Goal: Task Accomplishment & Management: Complete application form

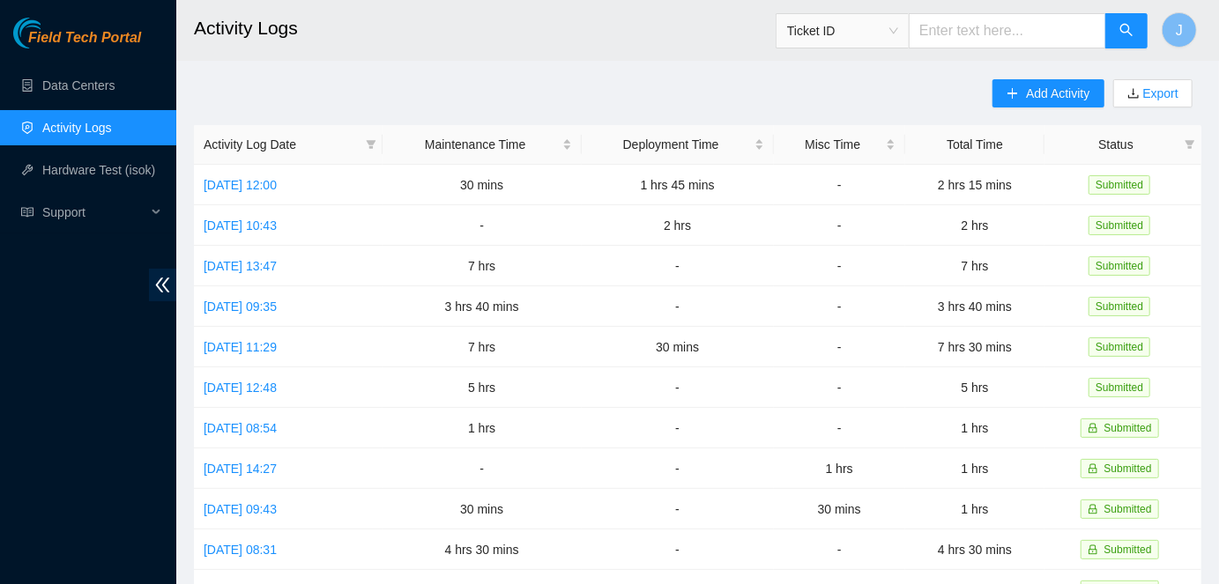
click at [92, 134] on link "Activity Logs" at bounding box center [77, 128] width 70 height 14
click at [90, 83] on link "Data Centers" at bounding box center [78, 85] width 72 height 14
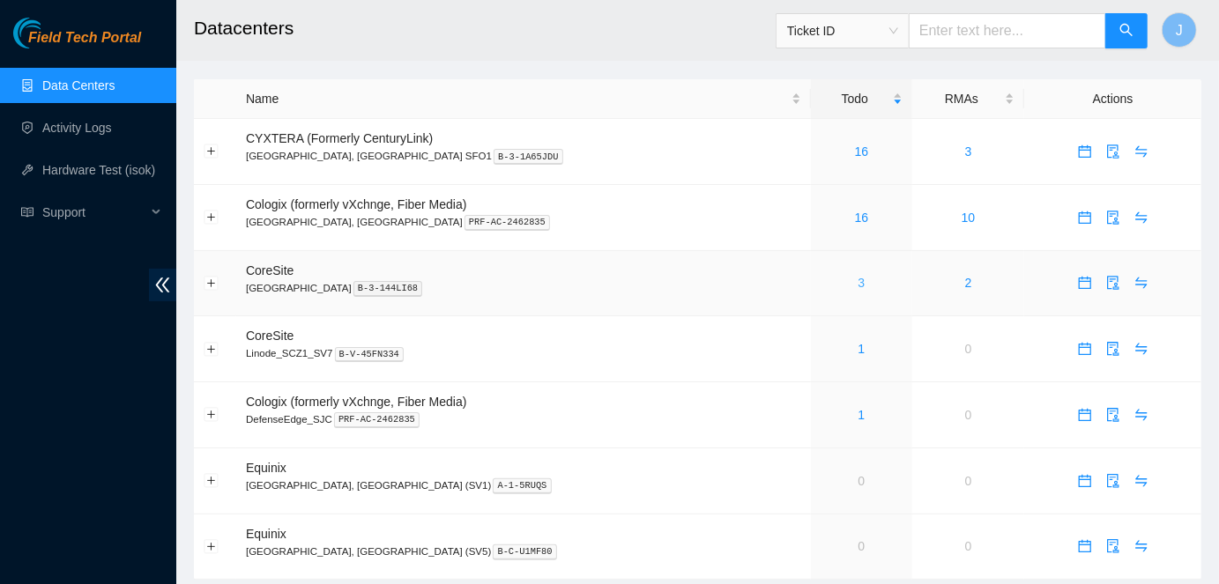
click at [858, 281] on link "3" at bounding box center [861, 283] width 7 height 14
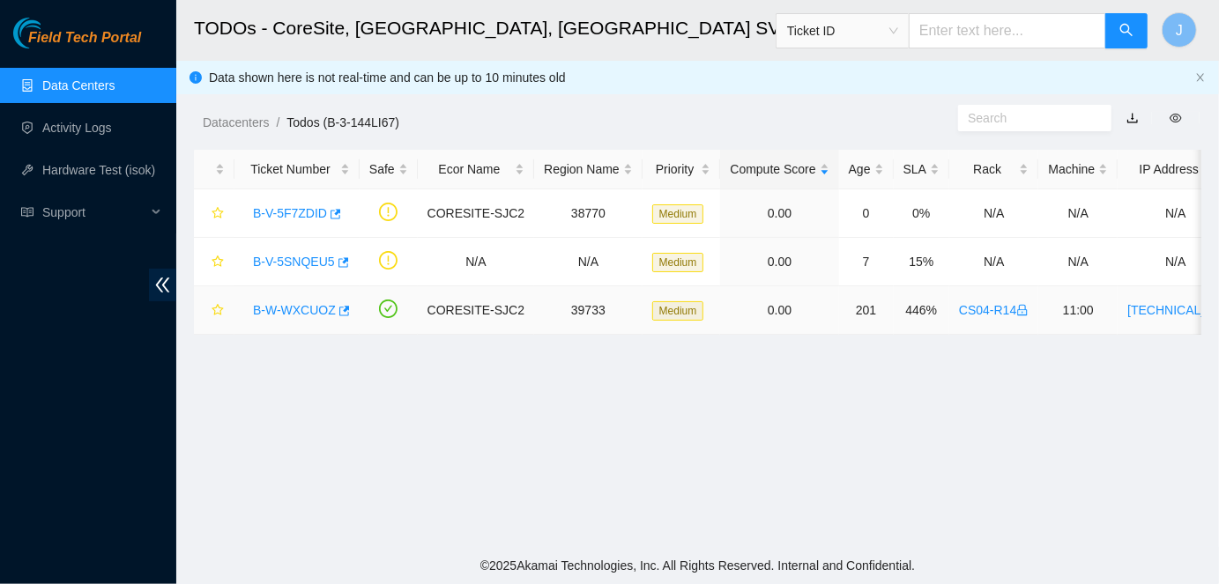
click at [287, 307] on link "B-W-WXCUOZ" at bounding box center [294, 310] width 83 height 14
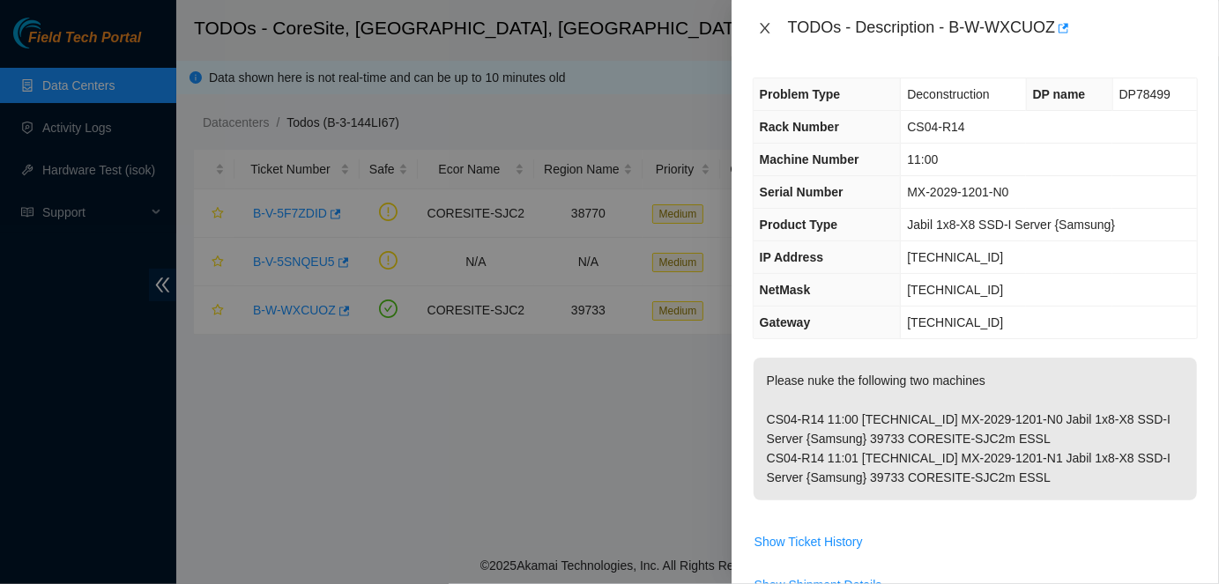
click at [764, 21] on icon "close" at bounding box center [765, 28] width 14 height 14
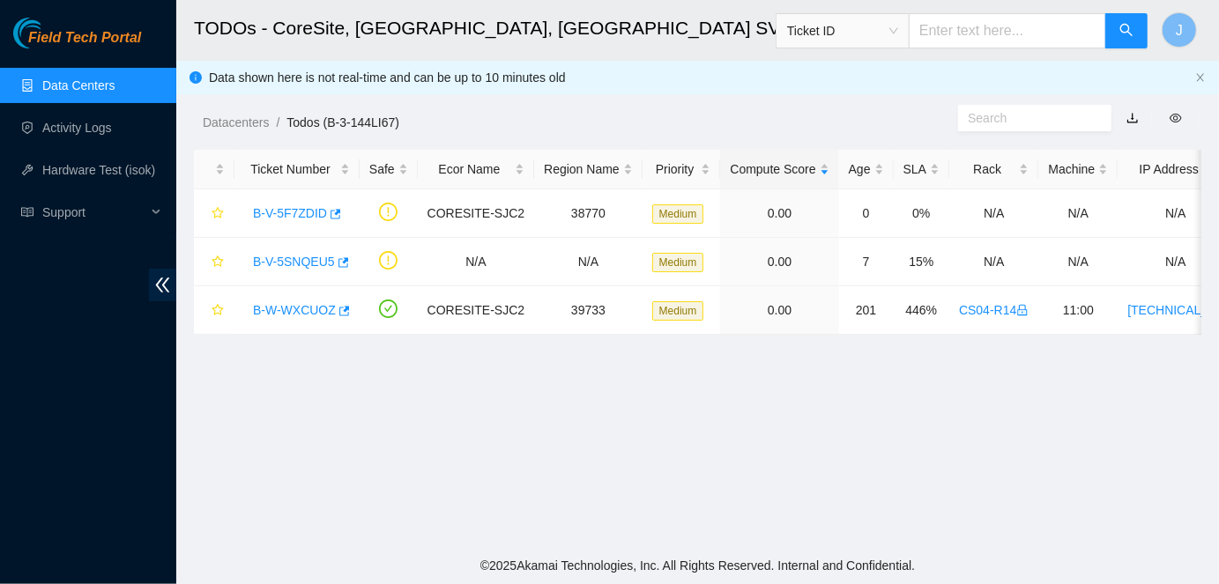
click at [56, 355] on div "Field Tech Portal Data Centers Activity Logs Hardware Test (isok) Support" at bounding box center [88, 301] width 176 height 567
click at [74, 92] on link "Data Centers" at bounding box center [78, 85] width 72 height 14
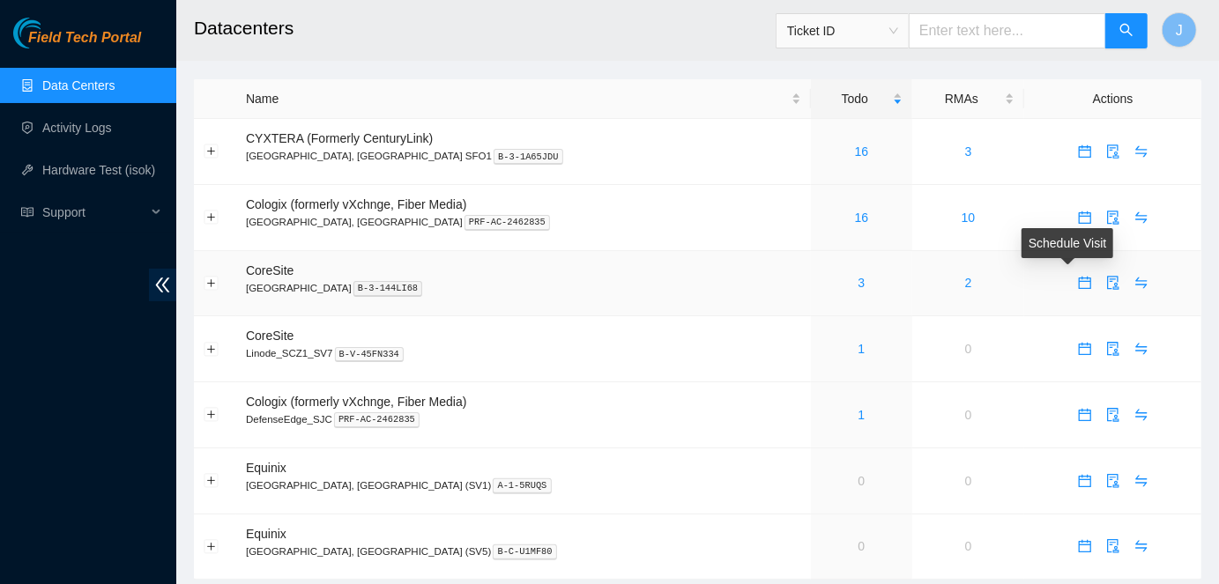
click at [1078, 283] on icon "calendar" at bounding box center [1084, 283] width 12 height 12
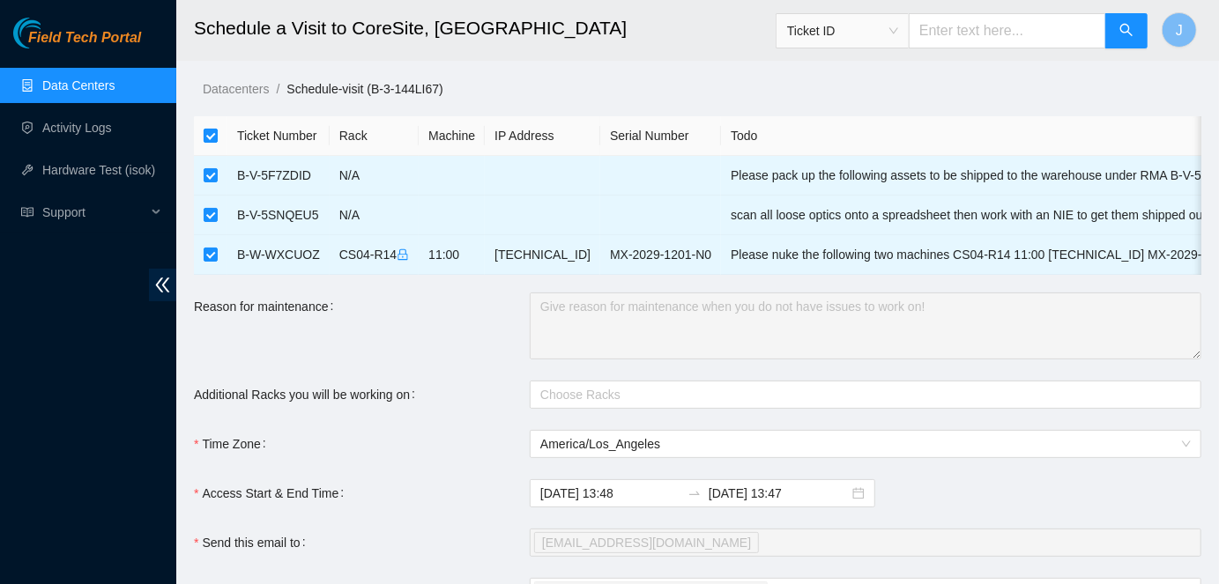
click at [210, 134] on input "checkbox" at bounding box center [211, 136] width 14 height 14
checkbox input "false"
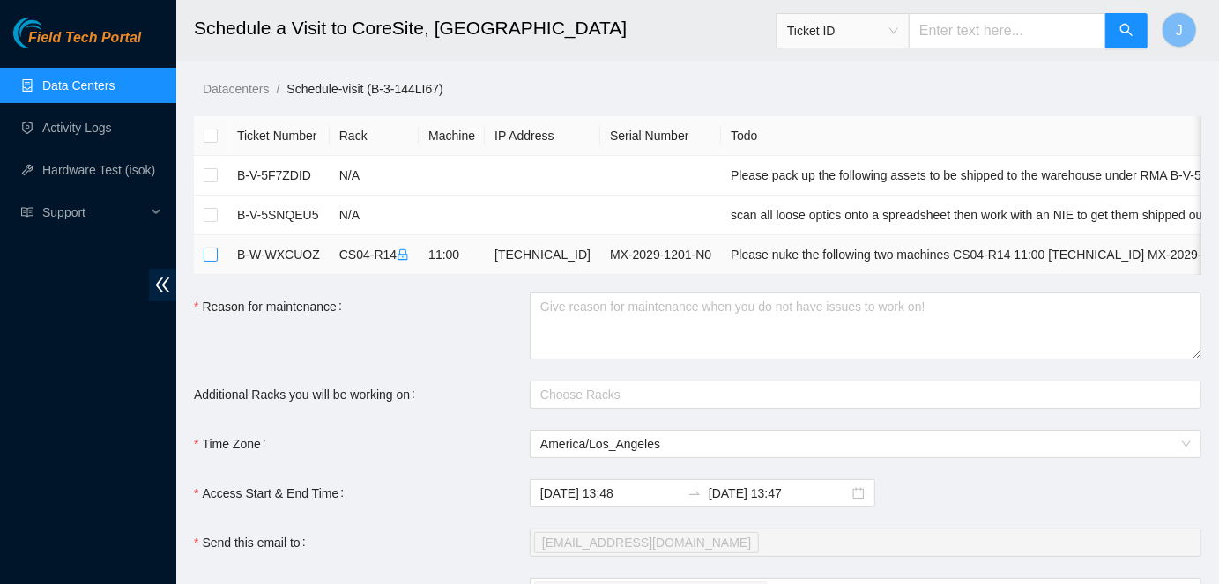
click at [216, 253] on input "checkbox" at bounding box center [211, 255] width 14 height 14
checkbox input "true"
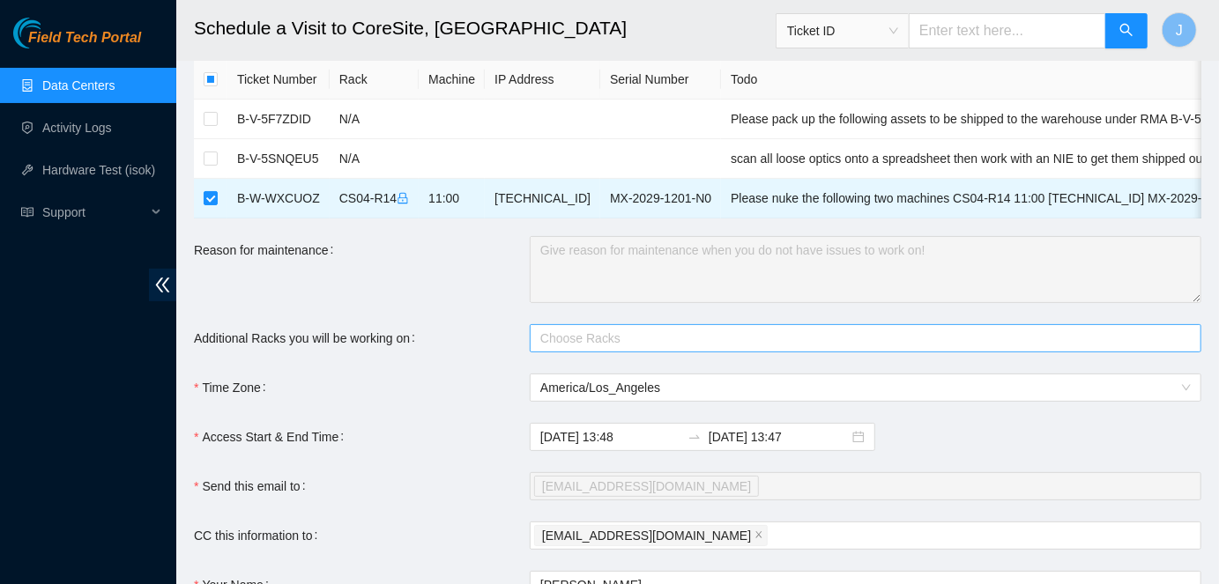
scroll to position [57, 0]
click at [696, 340] on div at bounding box center [856, 337] width 645 height 21
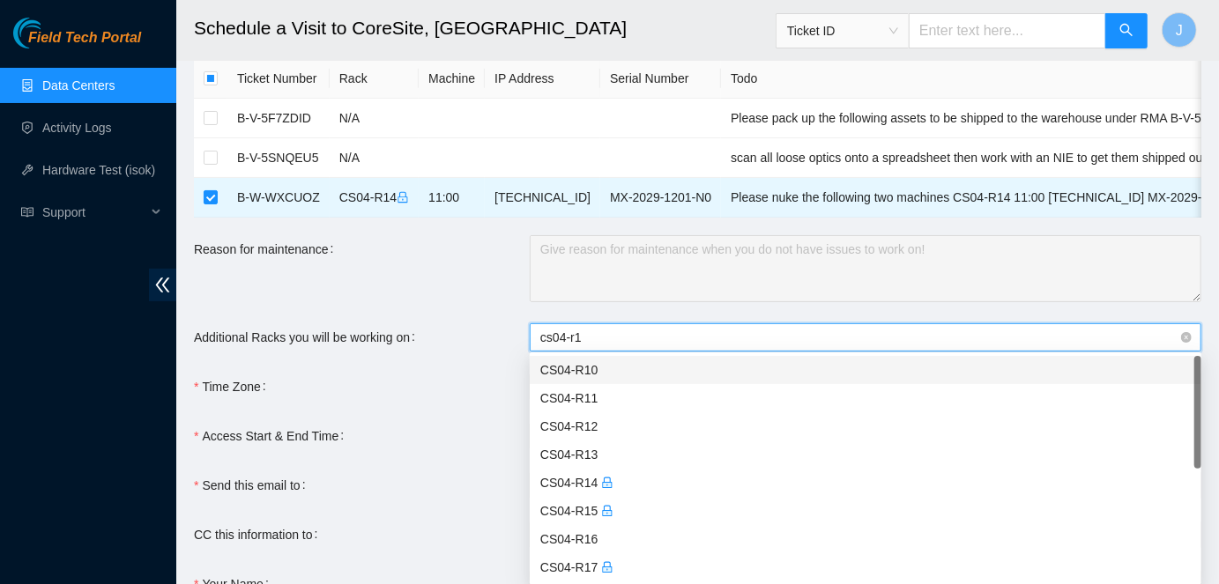
type input "cs04-r14"
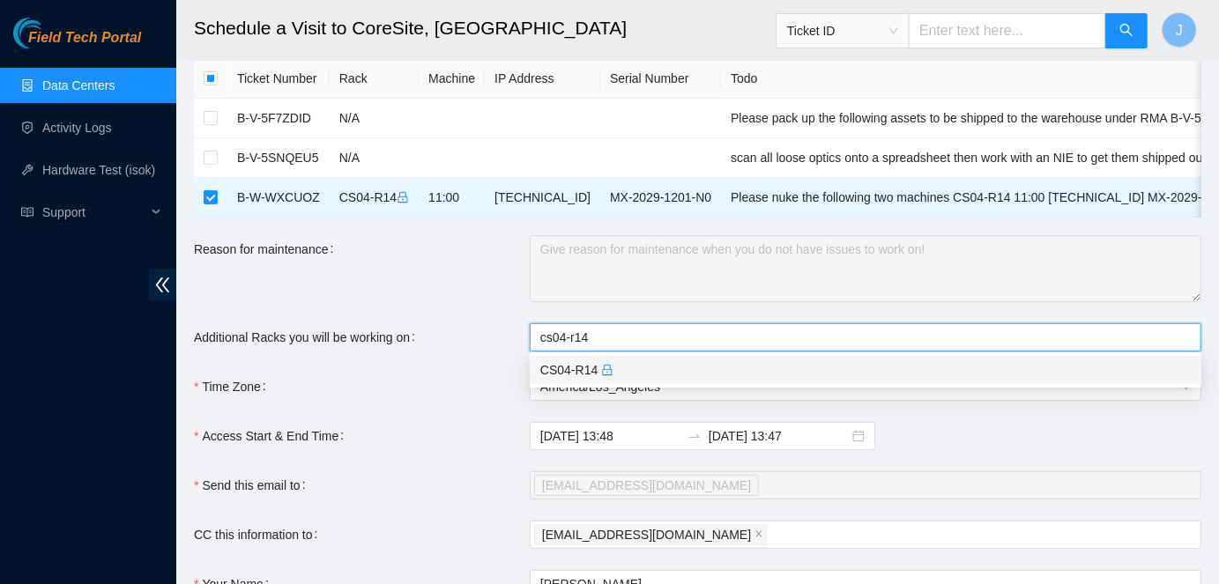
click at [556, 366] on div "CS04-R14" at bounding box center [865, 369] width 650 height 19
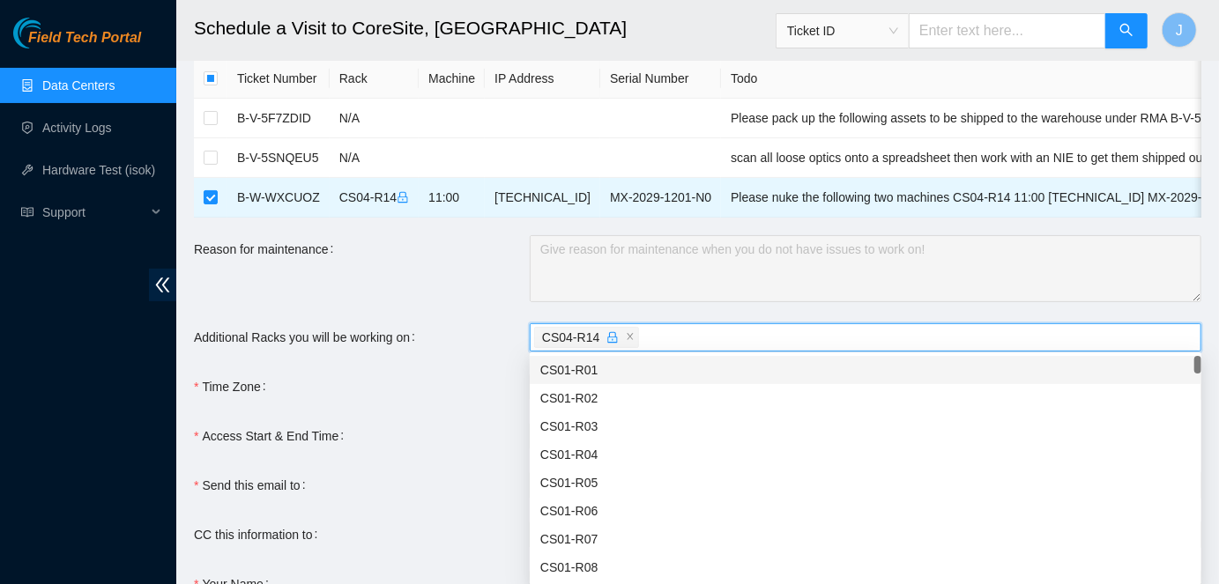
click at [479, 382] on div "Time Zone" at bounding box center [362, 387] width 336 height 28
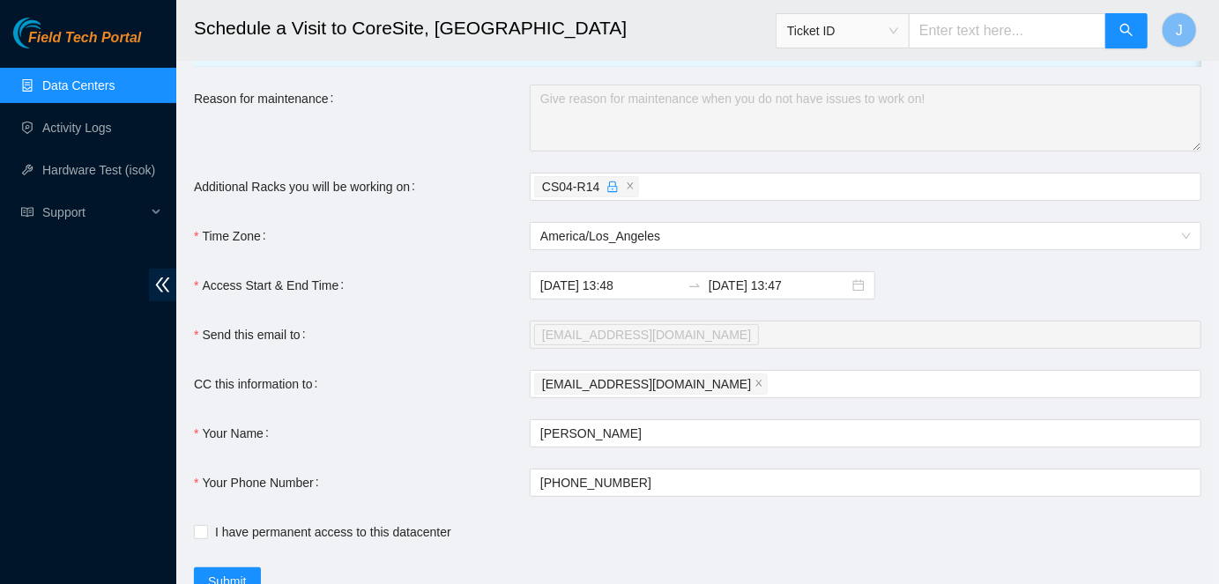
scroll to position [211, 0]
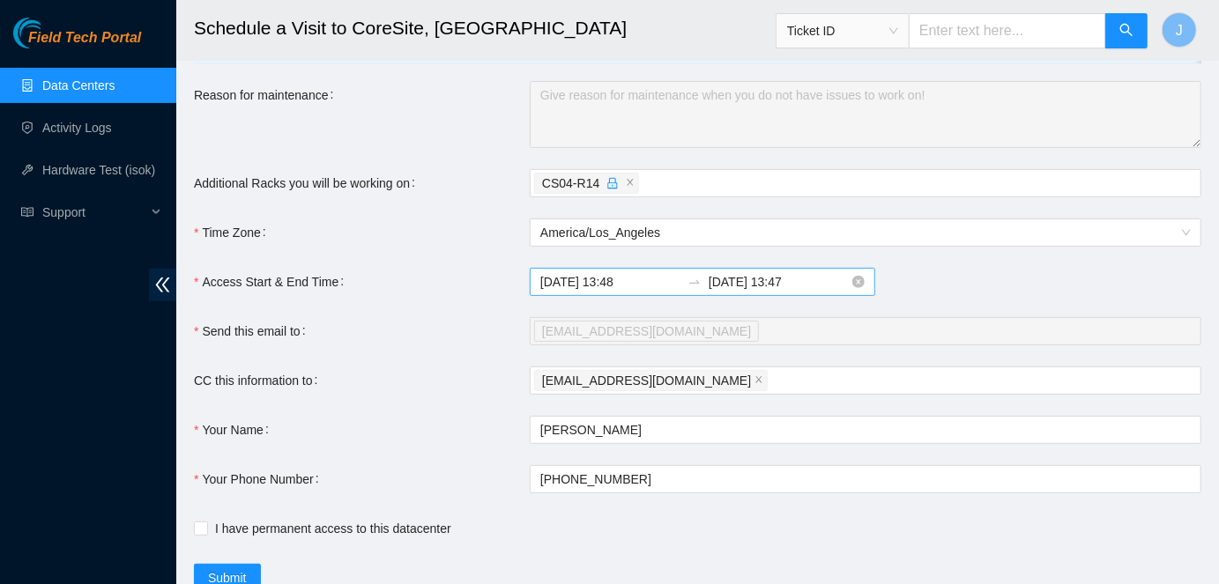
click at [604, 282] on input "2025-08-12 13:48" at bounding box center [610, 281] width 140 height 19
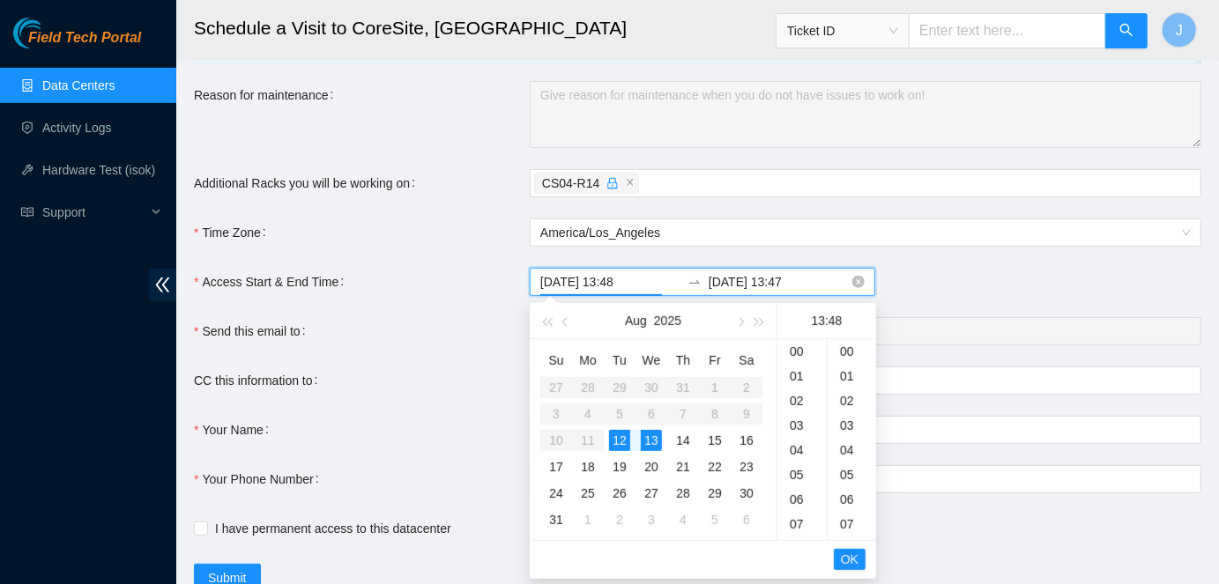
scroll to position [1183, 0]
click at [800, 355] on div "13" at bounding box center [801, 352] width 49 height 25
click at [848, 363] on div "45" at bounding box center [851, 363] width 48 height 25
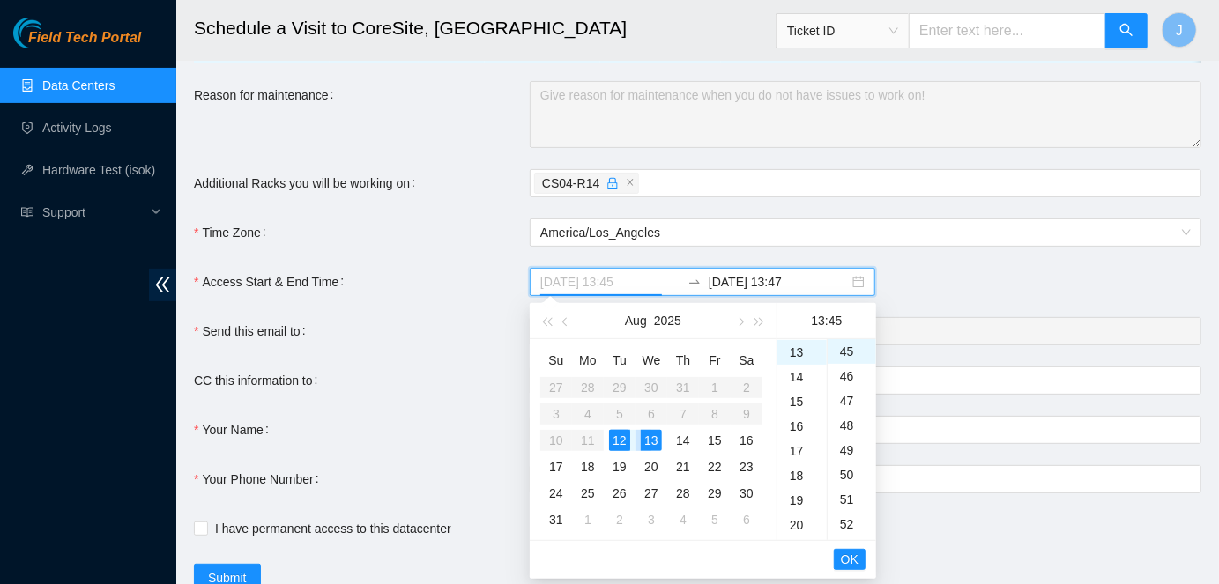
type input "2025-08-12 13:45"
click at [612, 278] on input "2025-08-12 13:45" at bounding box center [610, 281] width 140 height 19
click at [847, 560] on span "OK" at bounding box center [850, 559] width 18 height 19
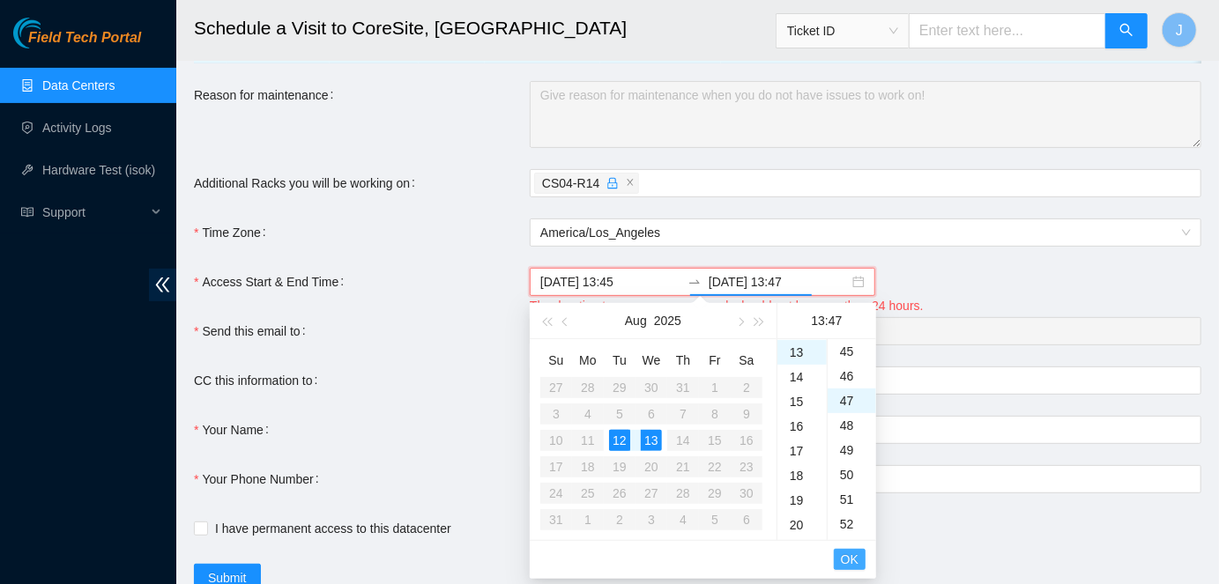
scroll to position [1160, 0]
click at [619, 437] on div "12" at bounding box center [619, 440] width 21 height 21
click at [798, 430] on div "20" at bounding box center [801, 432] width 49 height 25
type input "2025-08-12 20:47"
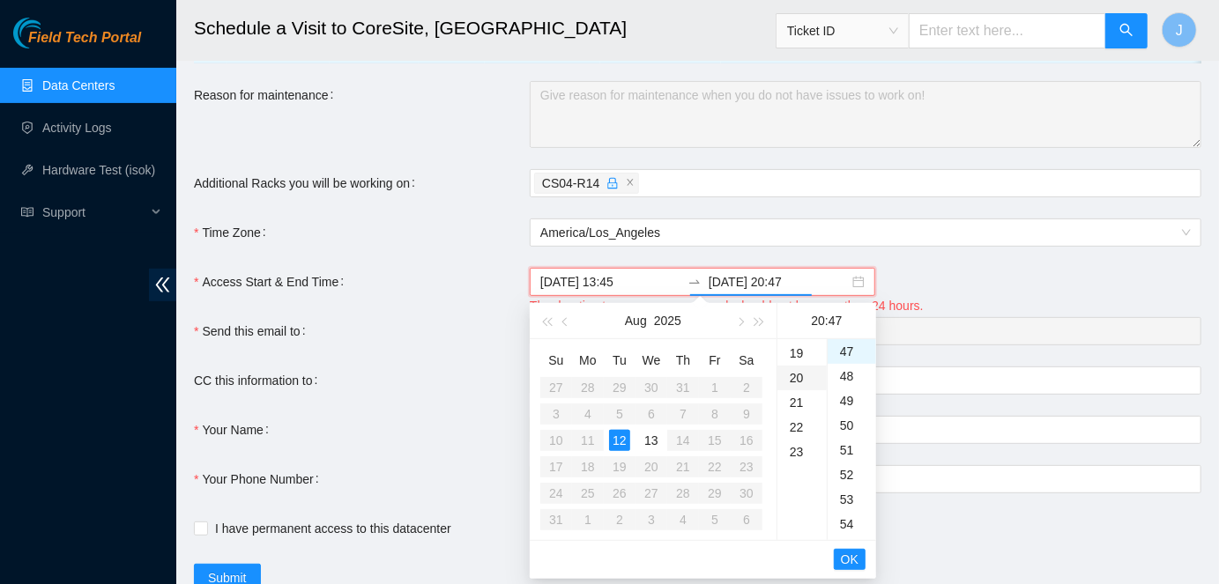
scroll to position [493, 0]
click at [845, 557] on span "OK" at bounding box center [850, 559] width 18 height 19
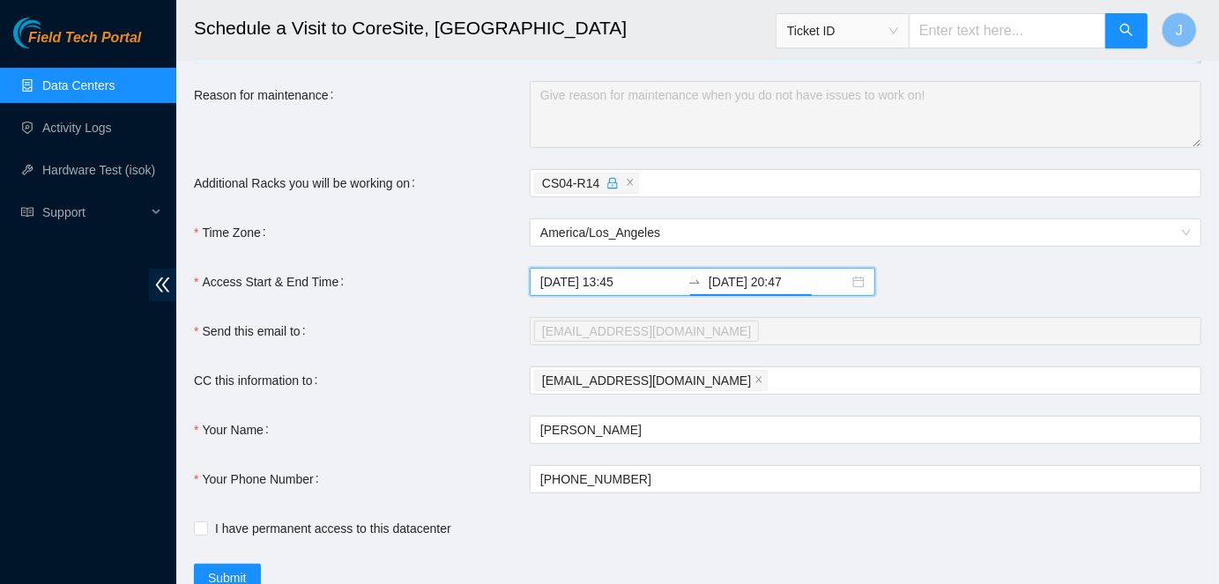
click at [396, 379] on div "CC this information to" at bounding box center [362, 381] width 336 height 28
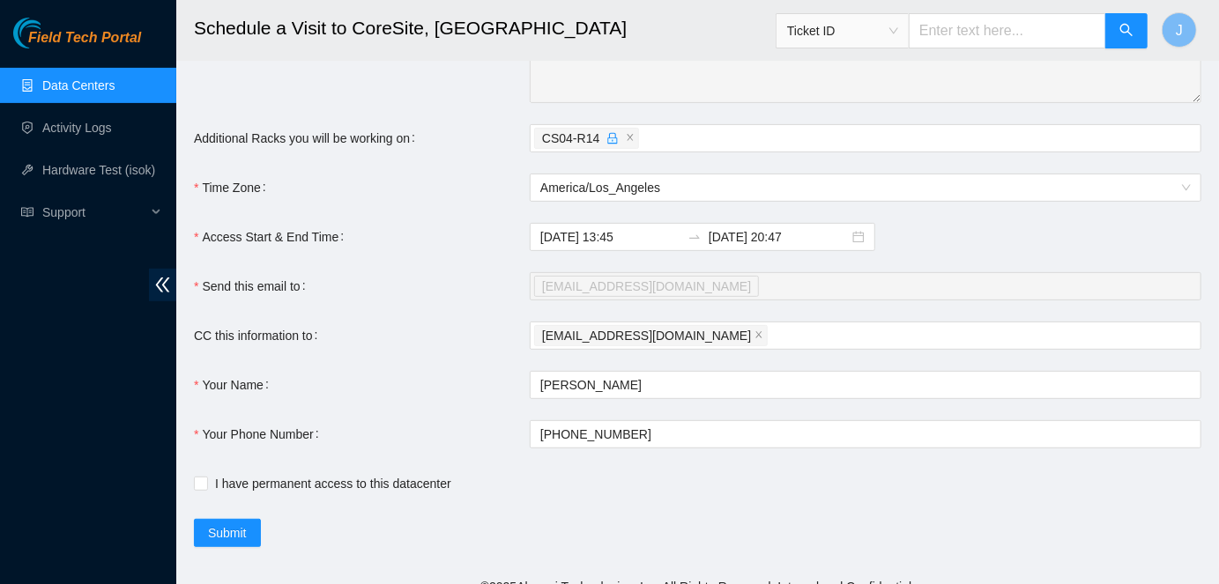
scroll to position [274, 0]
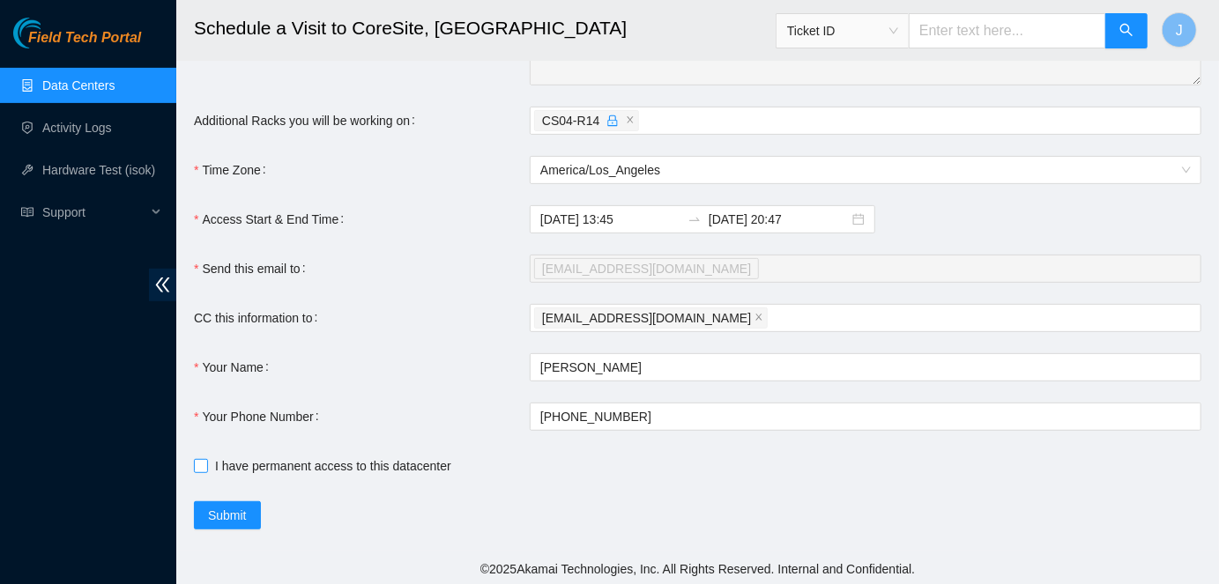
click at [300, 460] on span "I have permanent access to this datacenter" at bounding box center [333, 465] width 250 height 19
click at [206, 460] on input "I have permanent access to this datacenter" at bounding box center [200, 465] width 12 height 12
click at [300, 460] on span "I have permanent access to this datacenter" at bounding box center [333, 465] width 250 height 19
click at [206, 460] on input "I have permanent access to this datacenter" at bounding box center [200, 465] width 12 height 12
checkbox input "false"
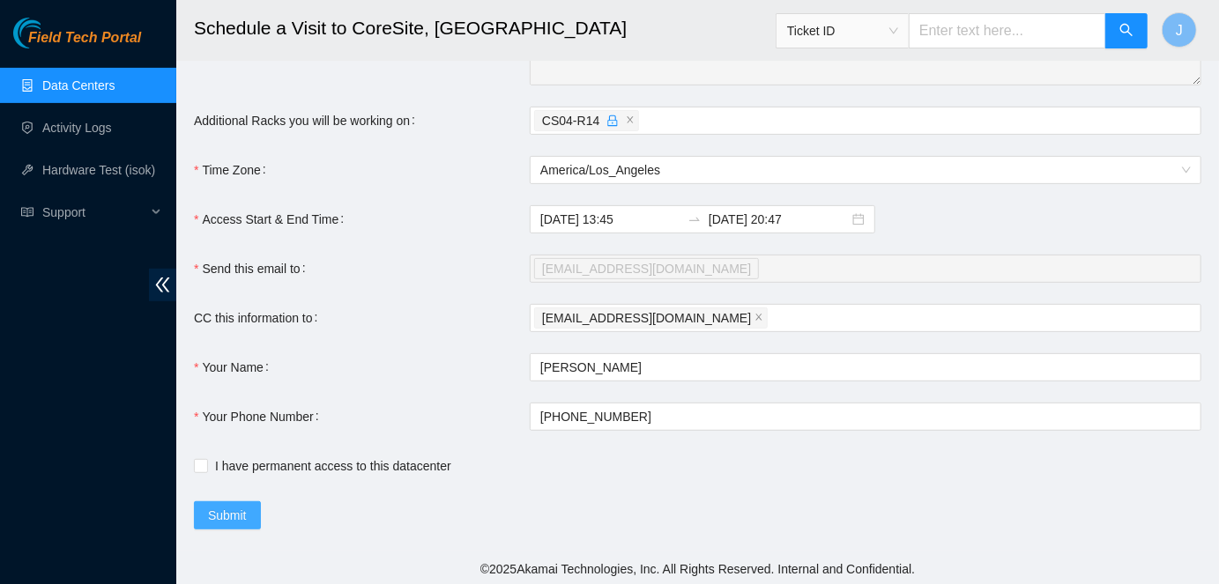
click at [247, 510] on span "Submit" at bounding box center [227, 515] width 39 height 19
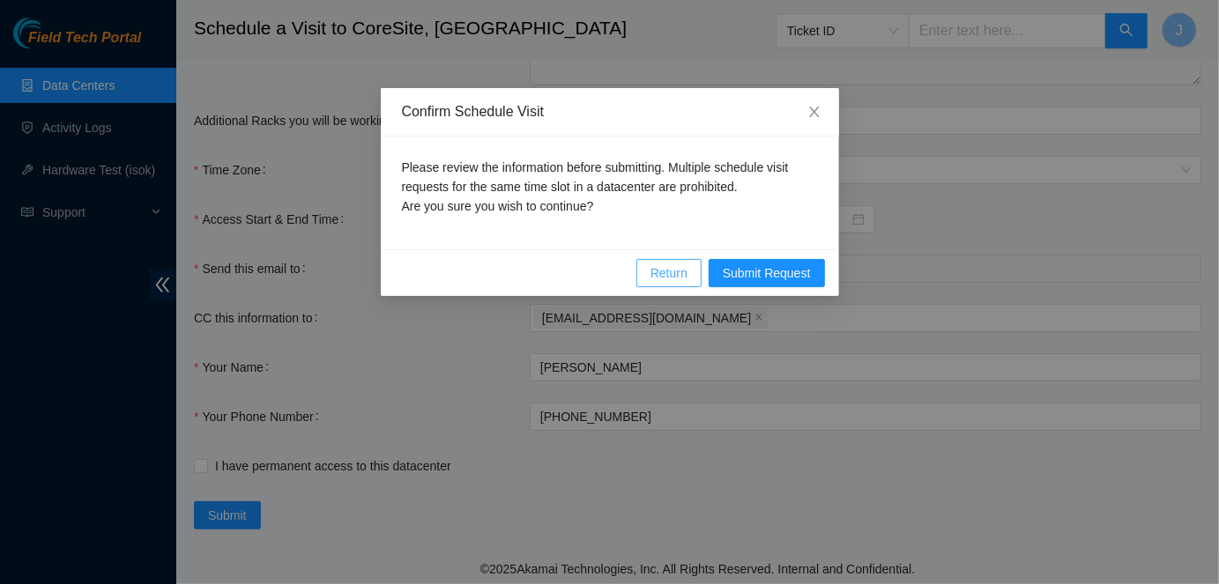
click at [671, 274] on span "Return" at bounding box center [668, 272] width 37 height 19
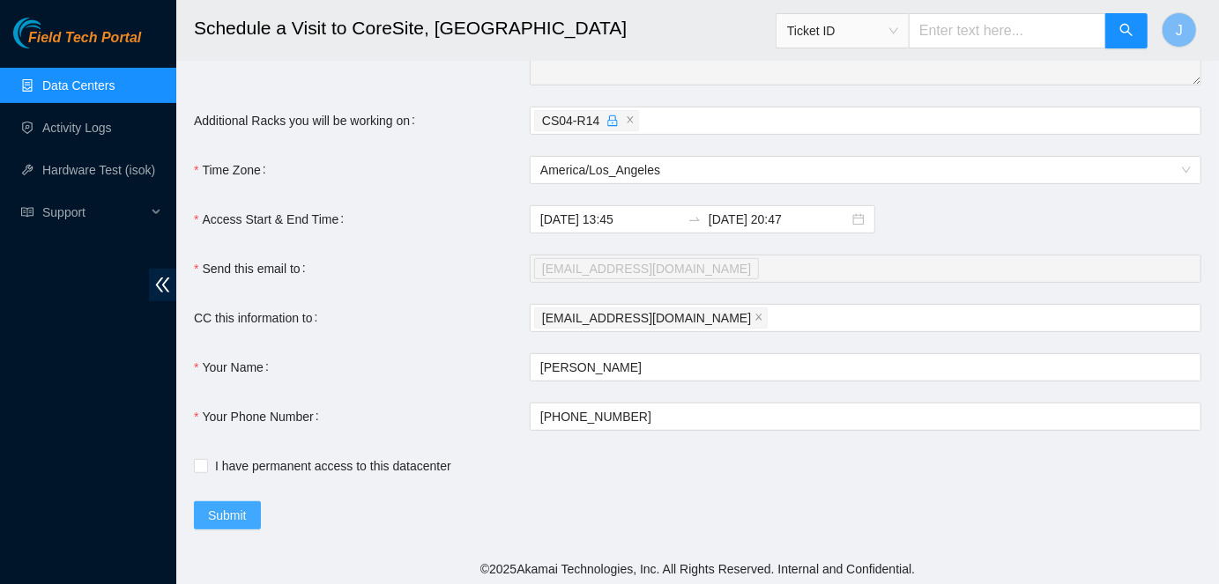
click at [212, 516] on span "Submit" at bounding box center [227, 515] width 39 height 19
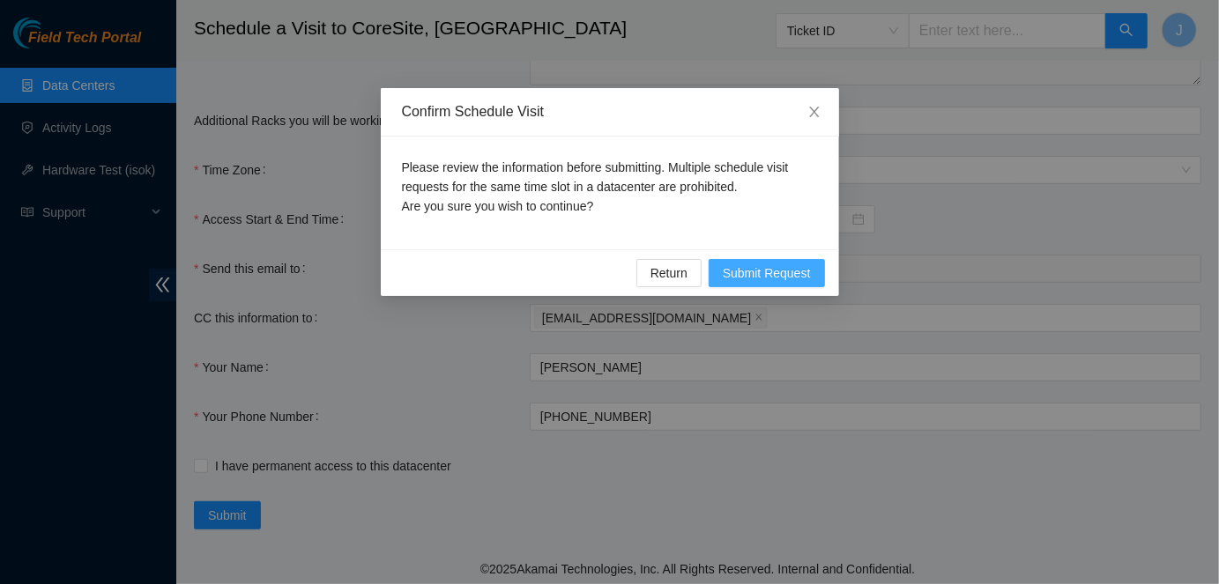
click at [730, 270] on span "Submit Request" at bounding box center [767, 272] width 88 height 19
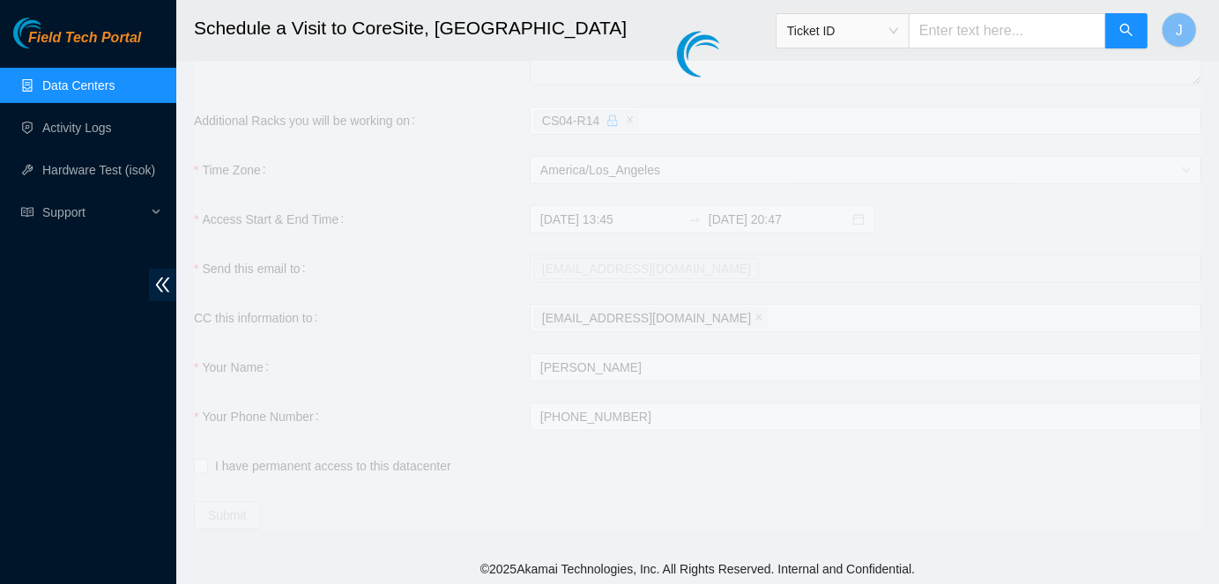
type input "2025-08-12 13:49"
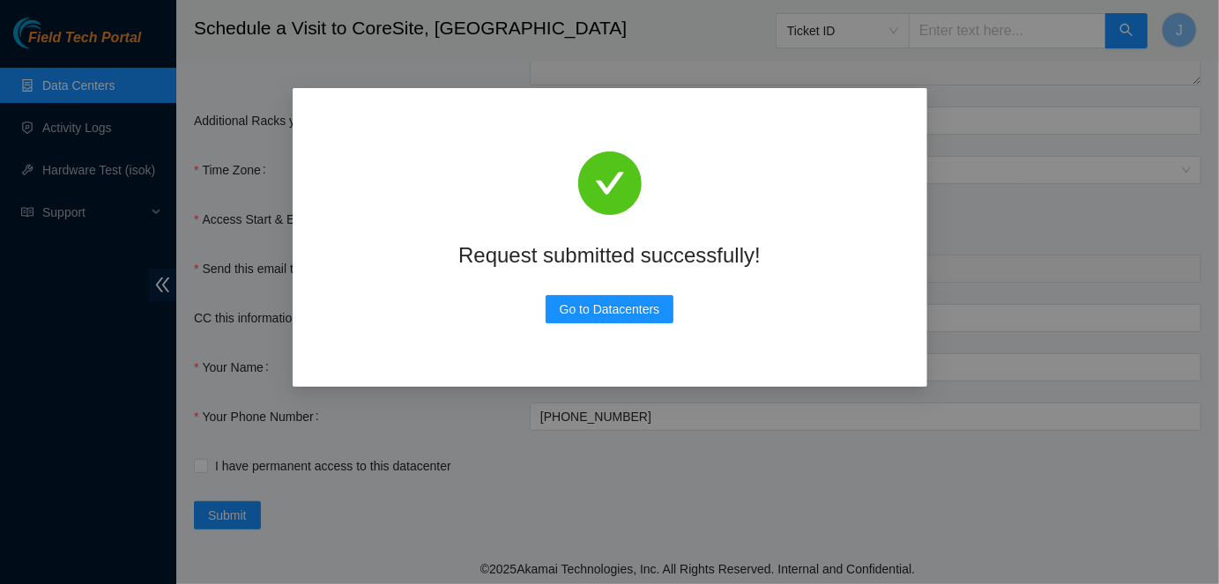
click at [574, 323] on div "Request submitted successfully! Go to Datacenters" at bounding box center [610, 237] width 592 height 256
click at [578, 312] on span "Go to Datacenters" at bounding box center [609, 309] width 100 height 19
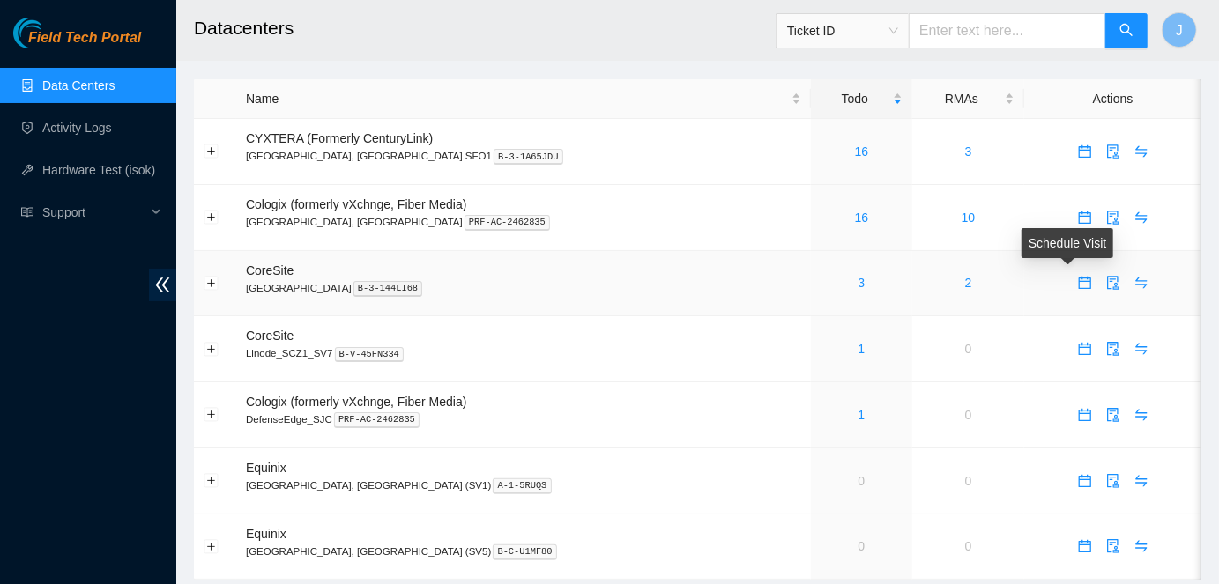
click at [1078, 282] on icon "calendar" at bounding box center [1085, 283] width 14 height 14
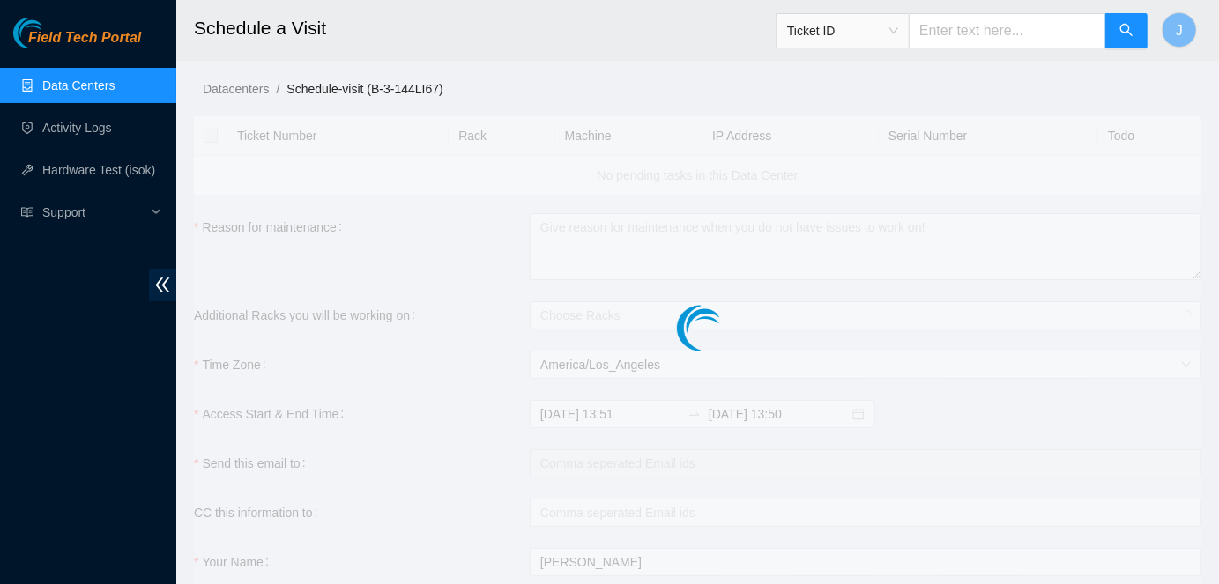
checkbox input "true"
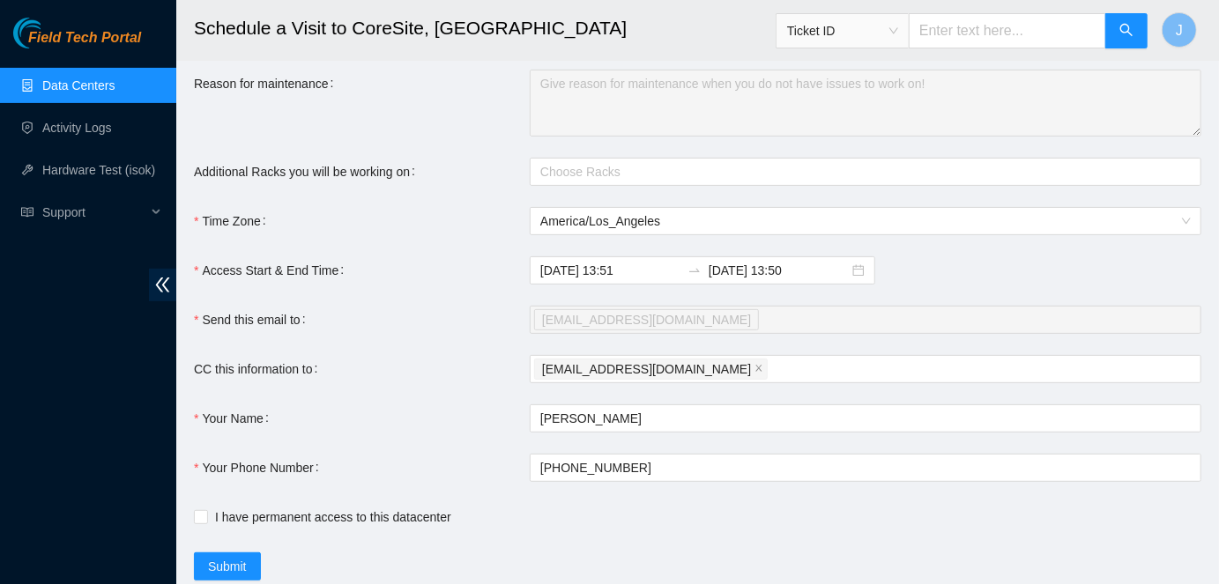
scroll to position [274, 0]
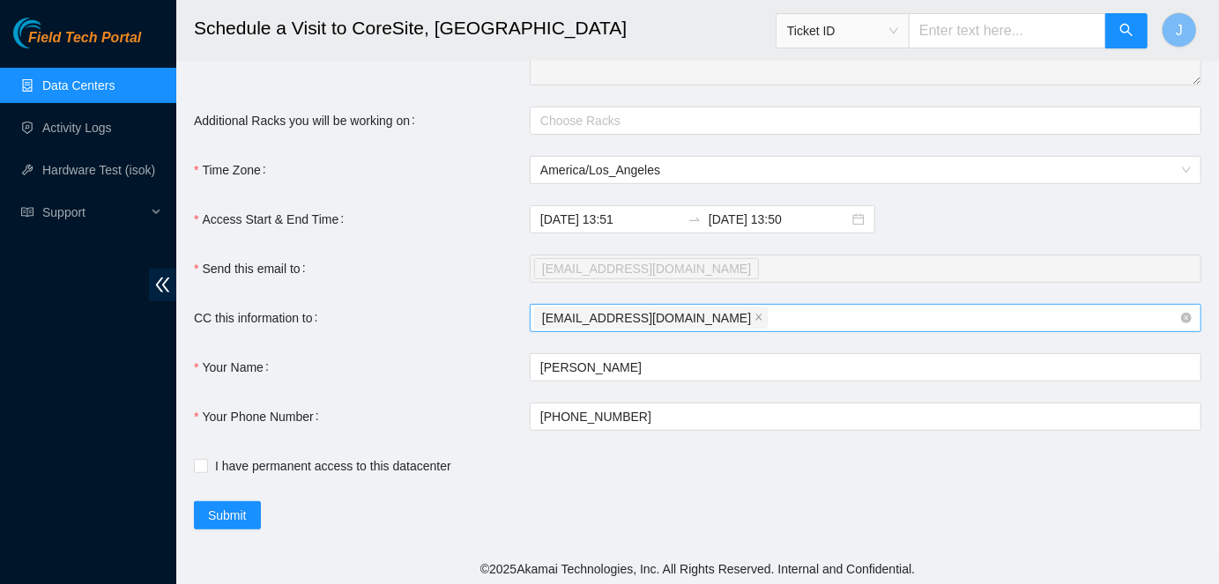
click at [737, 322] on div "[EMAIL_ADDRESS][DOMAIN_NAME]" at bounding box center [856, 318] width 645 height 25
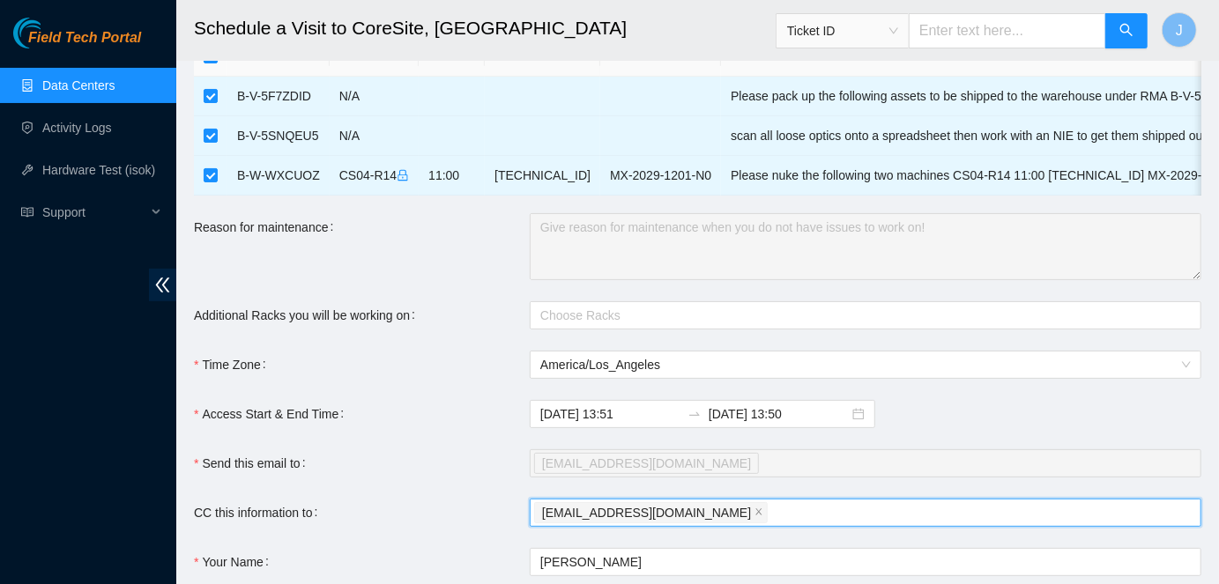
scroll to position [0, 0]
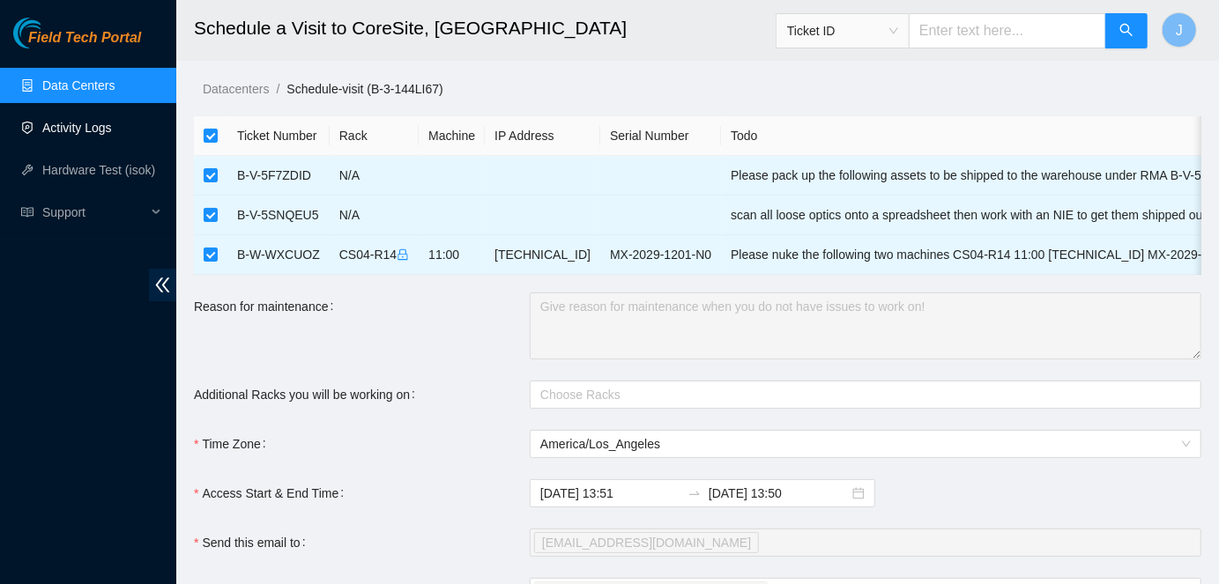
click at [99, 135] on link "Activity Logs" at bounding box center [77, 128] width 70 height 14
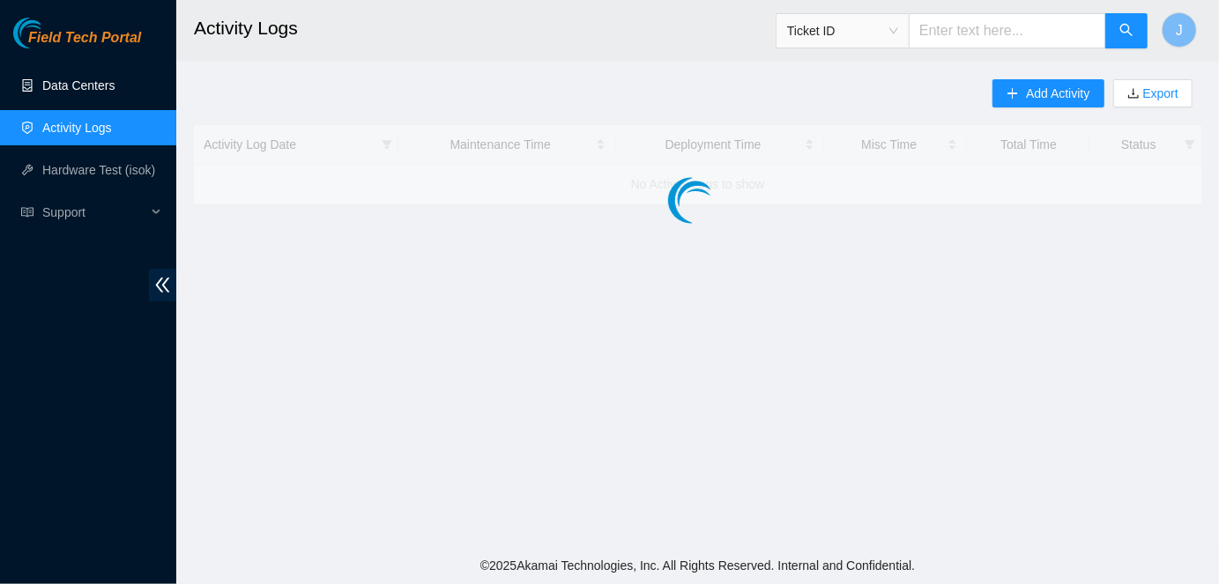
click at [108, 82] on link "Data Centers" at bounding box center [78, 85] width 72 height 14
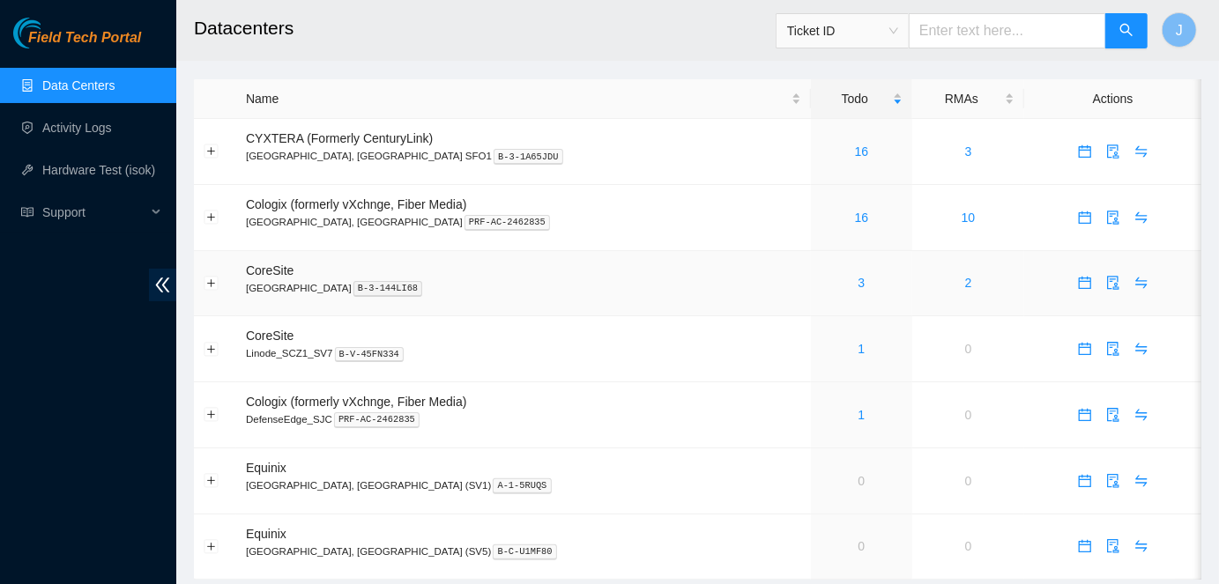
click at [820, 276] on div "3" at bounding box center [860, 282] width 81 height 19
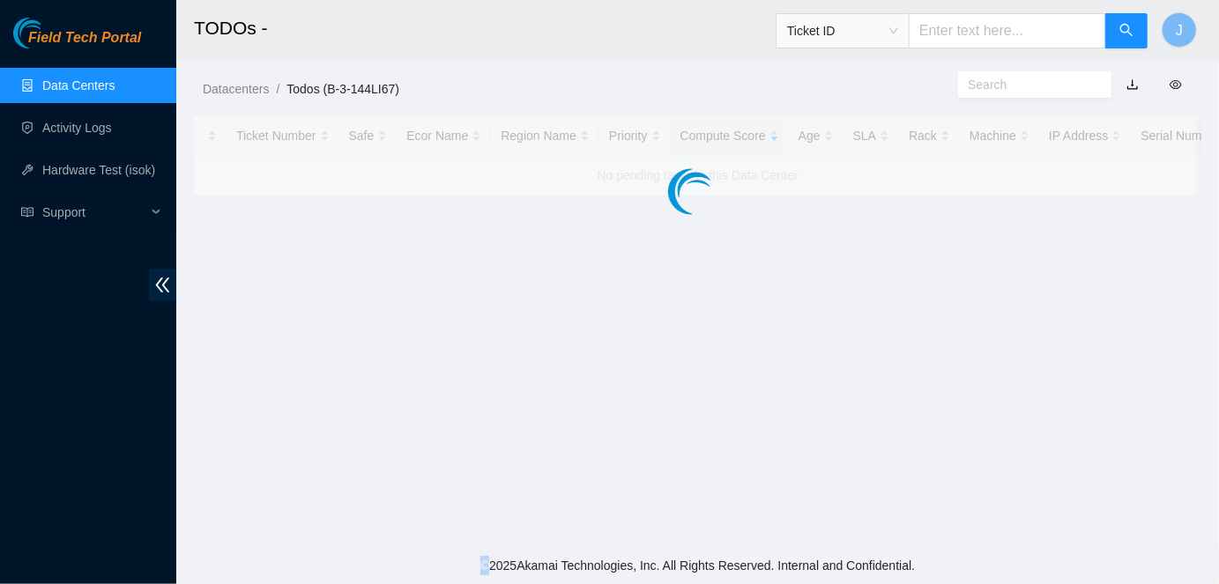
click at [795, 276] on main "TODOs - Ticket ID J Datacenters / Todos (B-3-144LI67) / Ticket Number Safe Ecor…" at bounding box center [697, 273] width 1042 height 547
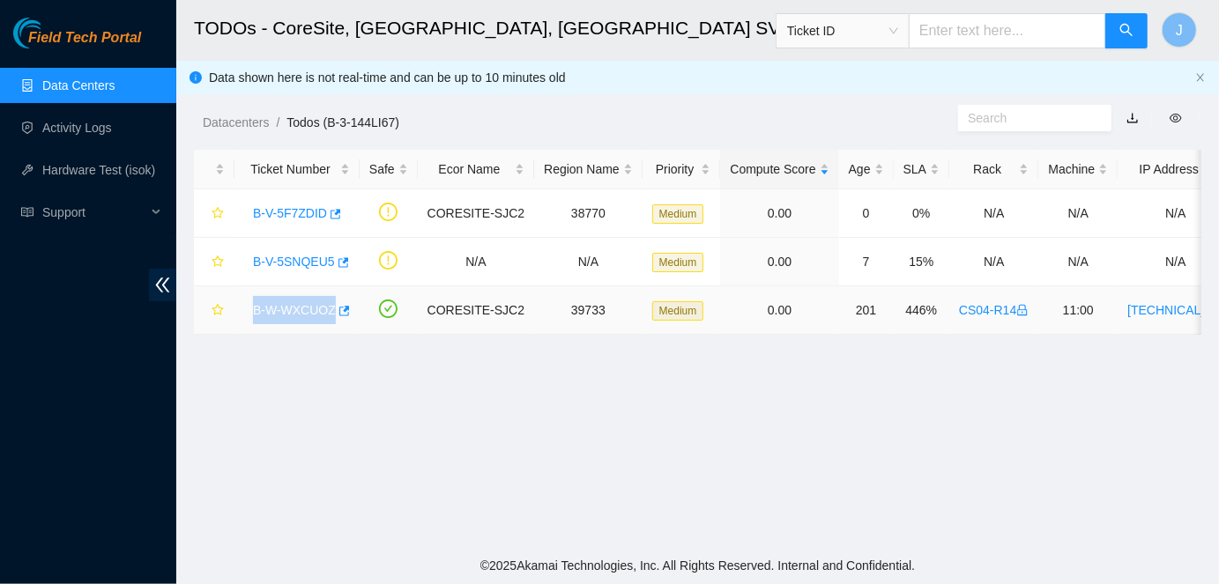
drag, startPoint x: 245, startPoint y: 309, endPoint x: 333, endPoint y: 309, distance: 88.1
click at [333, 309] on div "B-W-WXCUOZ" at bounding box center [297, 310] width 106 height 28
copy link "B-W-WXCUOZ"
click at [285, 306] on link "B-W-WXCUOZ" at bounding box center [294, 310] width 83 height 14
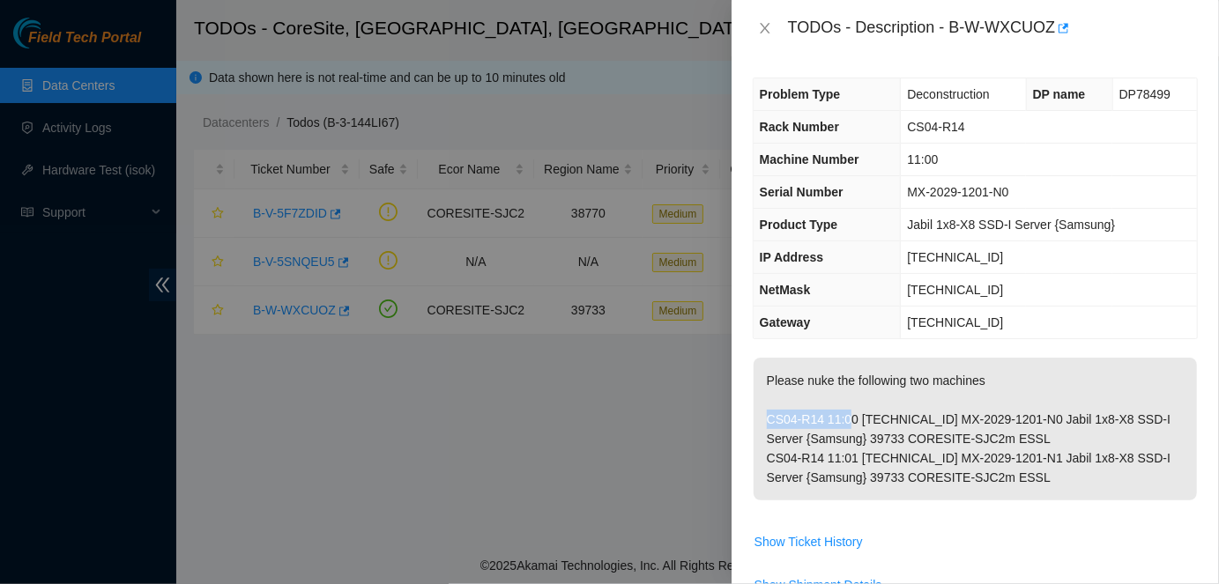
drag, startPoint x: 767, startPoint y: 413, endPoint x: 859, endPoint y: 420, distance: 91.9
click at [859, 420] on p "Please nuke the following two machines CS04-R14 11:00 23.55.102.172 MX-2029-120…" at bounding box center [974, 429] width 443 height 143
click at [837, 415] on p "Please nuke the following two machines CS04-R14 11:00 23.55.102.172 MX-2029-120…" at bounding box center [974, 429] width 443 height 143
click at [766, 417] on p "Please nuke the following two machines CS04-R14 11:00 23.55.102.172 MX-2029-120…" at bounding box center [974, 429] width 443 height 143
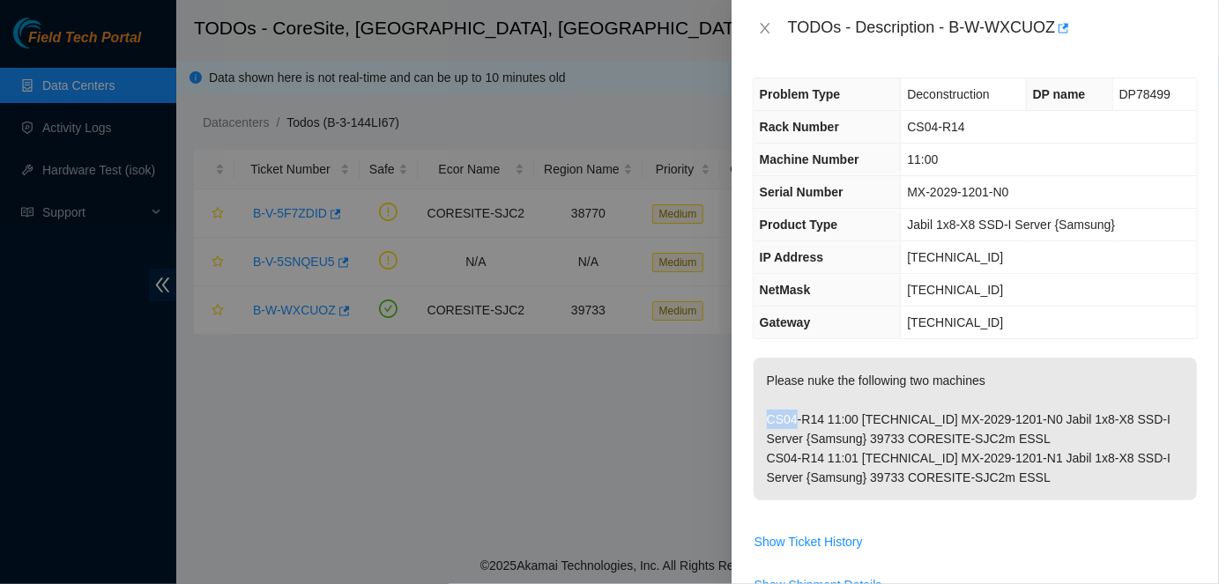
click at [766, 417] on p "Please nuke the following two machines CS04-R14 11:00 23.55.102.172 MX-2029-120…" at bounding box center [974, 429] width 443 height 143
click at [865, 414] on p "Please nuke the following two machines CS04-R14 11:00 23.55.102.172 MX-2029-120…" at bounding box center [974, 429] width 443 height 143
copy p "CS04-R14 11:00"
click at [769, 448] on p "Please nuke the following two machines CS04-R14 11:00 23.55.102.172 MX-2029-120…" at bounding box center [974, 429] width 443 height 143
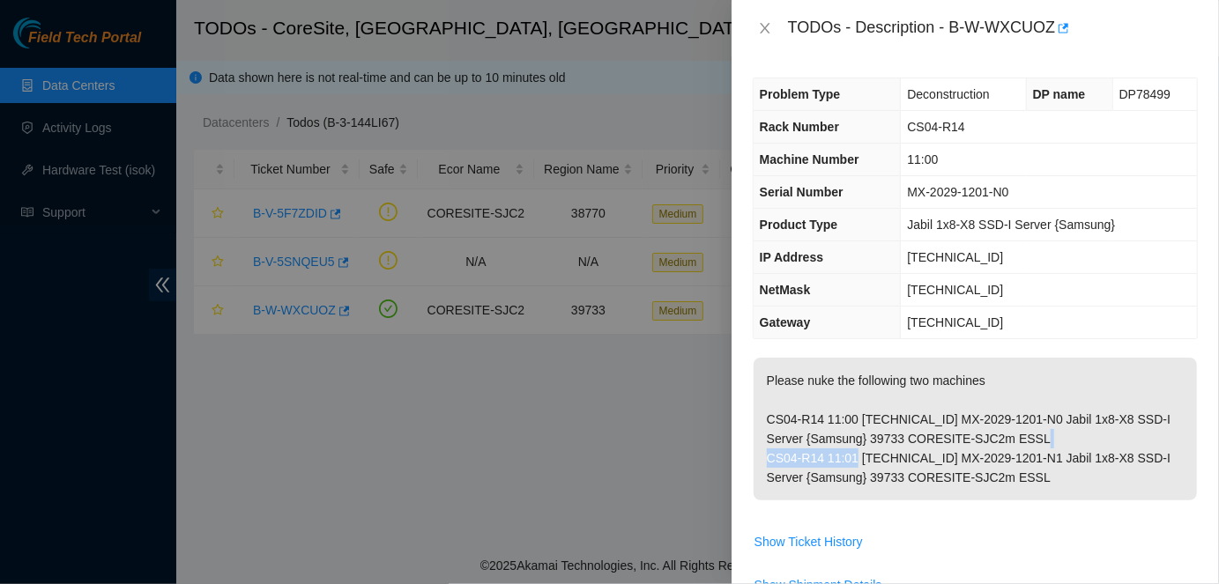
click at [865, 457] on p "Please nuke the following two machines CS04-R14 11:00 23.55.102.172 MX-2029-120…" at bounding box center [974, 429] width 443 height 143
copy p "CS04-R14 11:01"
